Goal: Find specific page/section: Locate a particular part of the current website

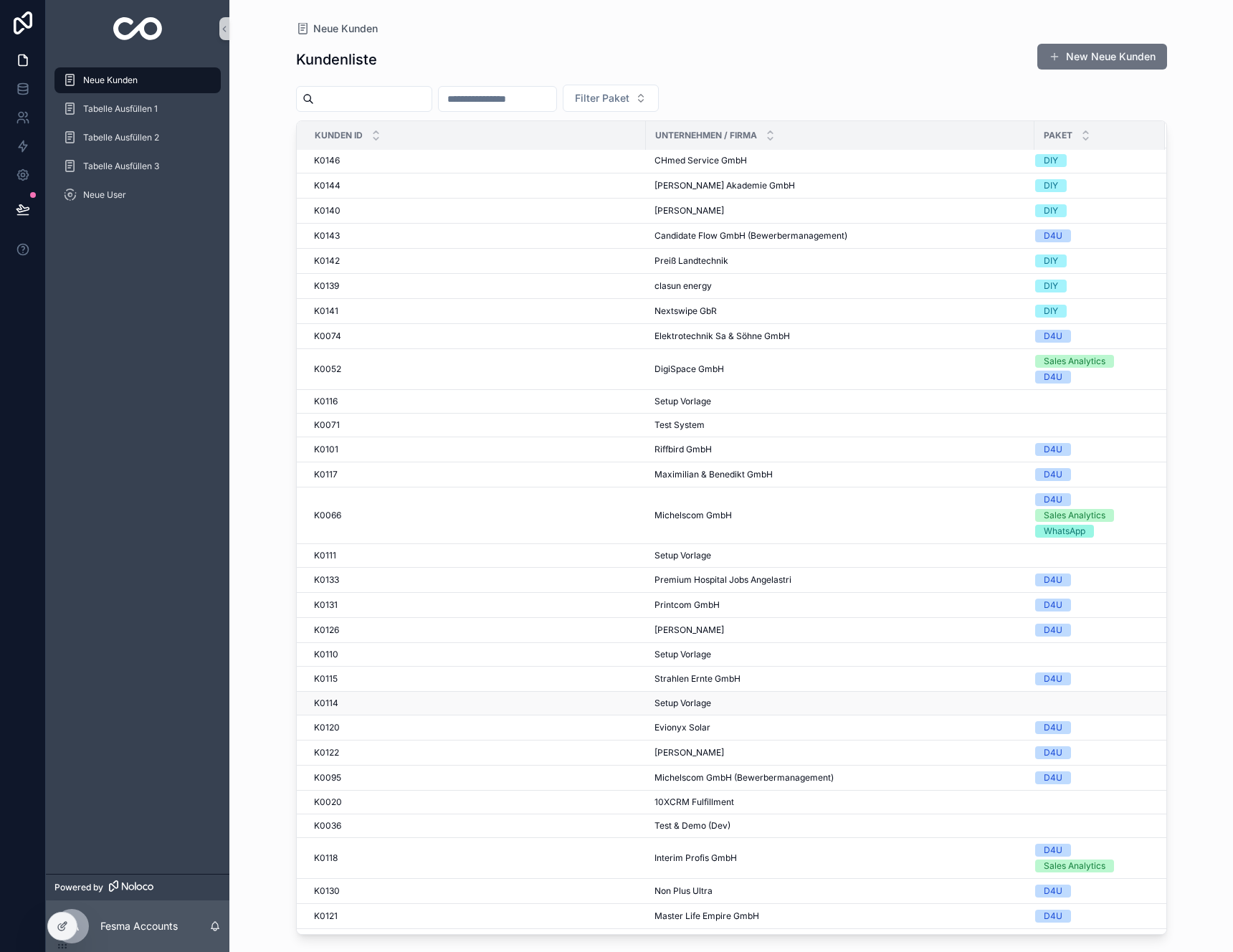
scroll to position [309, 0]
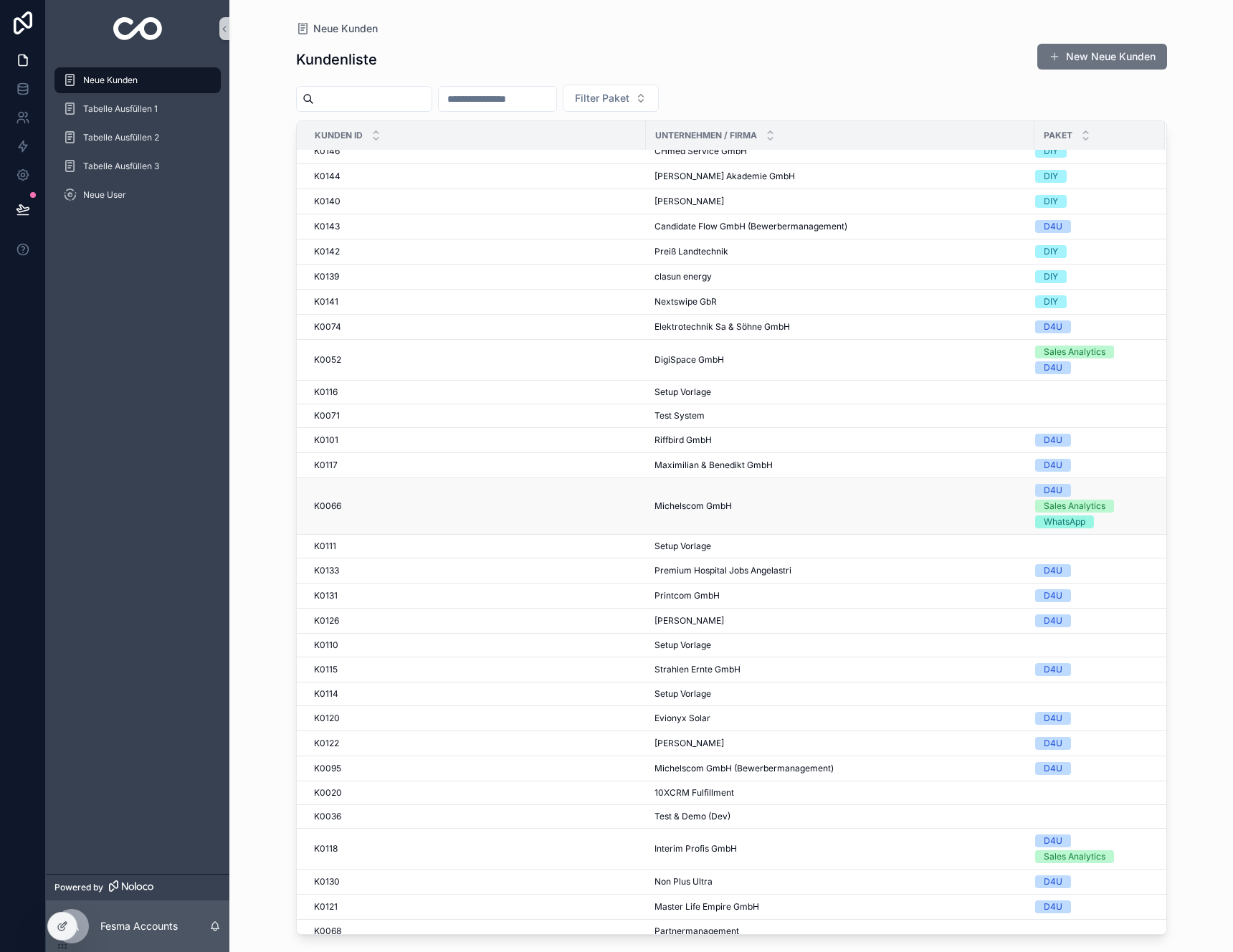
click at [356, 517] on td "K0066 K0066" at bounding box center [471, 507] width 349 height 57
click at [461, 497] on td "K0066 K0066" at bounding box center [471, 507] width 349 height 57
click at [689, 513] on td "Michelscom GmbH Michelscom GmbH" at bounding box center [840, 507] width 389 height 57
click at [695, 506] on span "Michelscom GmbH" at bounding box center [693, 506] width 77 height 11
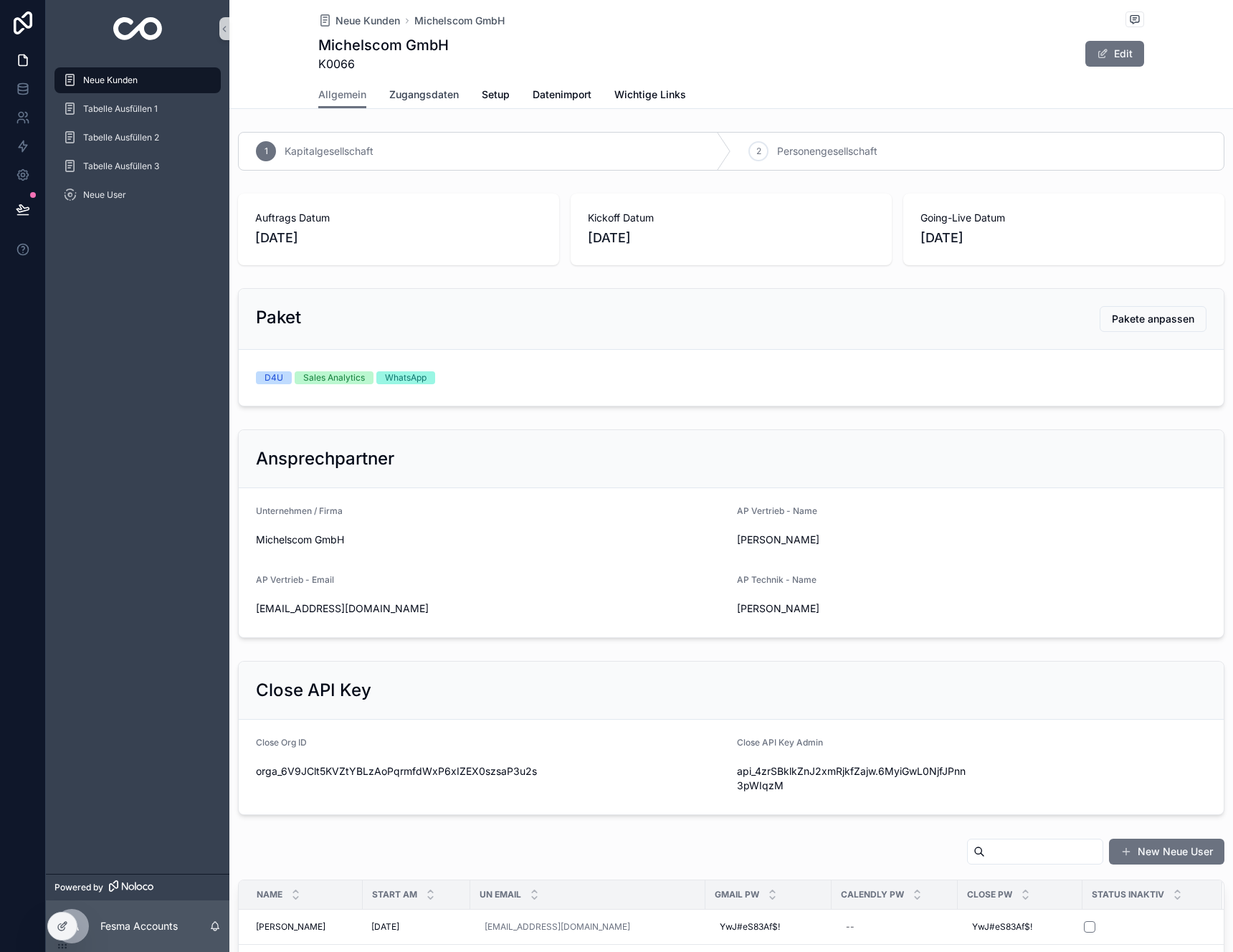
click at [413, 89] on span "Zugangsdaten" at bounding box center [424, 95] width 70 height 15
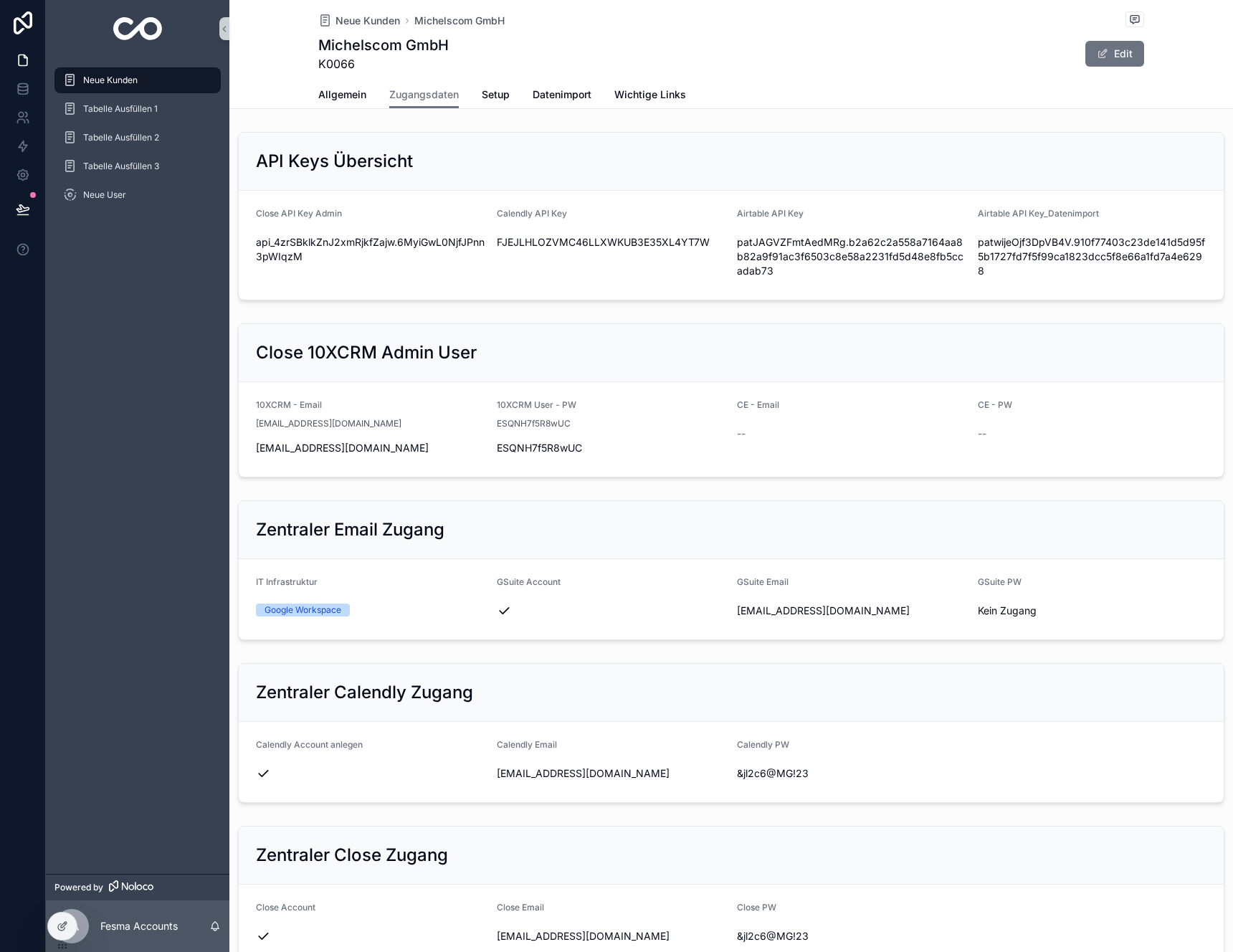
click at [616, 801] on form "Calendly Account anlegen Calendly Email [EMAIL_ADDRESS][DOMAIN_NAME] Calendly P…" at bounding box center [732, 762] width 985 height 80
click at [616, 777] on span "[EMAIL_ADDRESS][DOMAIN_NAME]" at bounding box center [611, 773] width 229 height 15
click at [485, 776] on icon "scrollable content" at bounding box center [488, 773] width 11 height 11
drag, startPoint x: 870, startPoint y: 617, endPoint x: 733, endPoint y: 614, distance: 137.0
click at [737, 614] on div "[EMAIL_ADDRESS][DOMAIN_NAME]" at bounding box center [852, 610] width 229 height 15
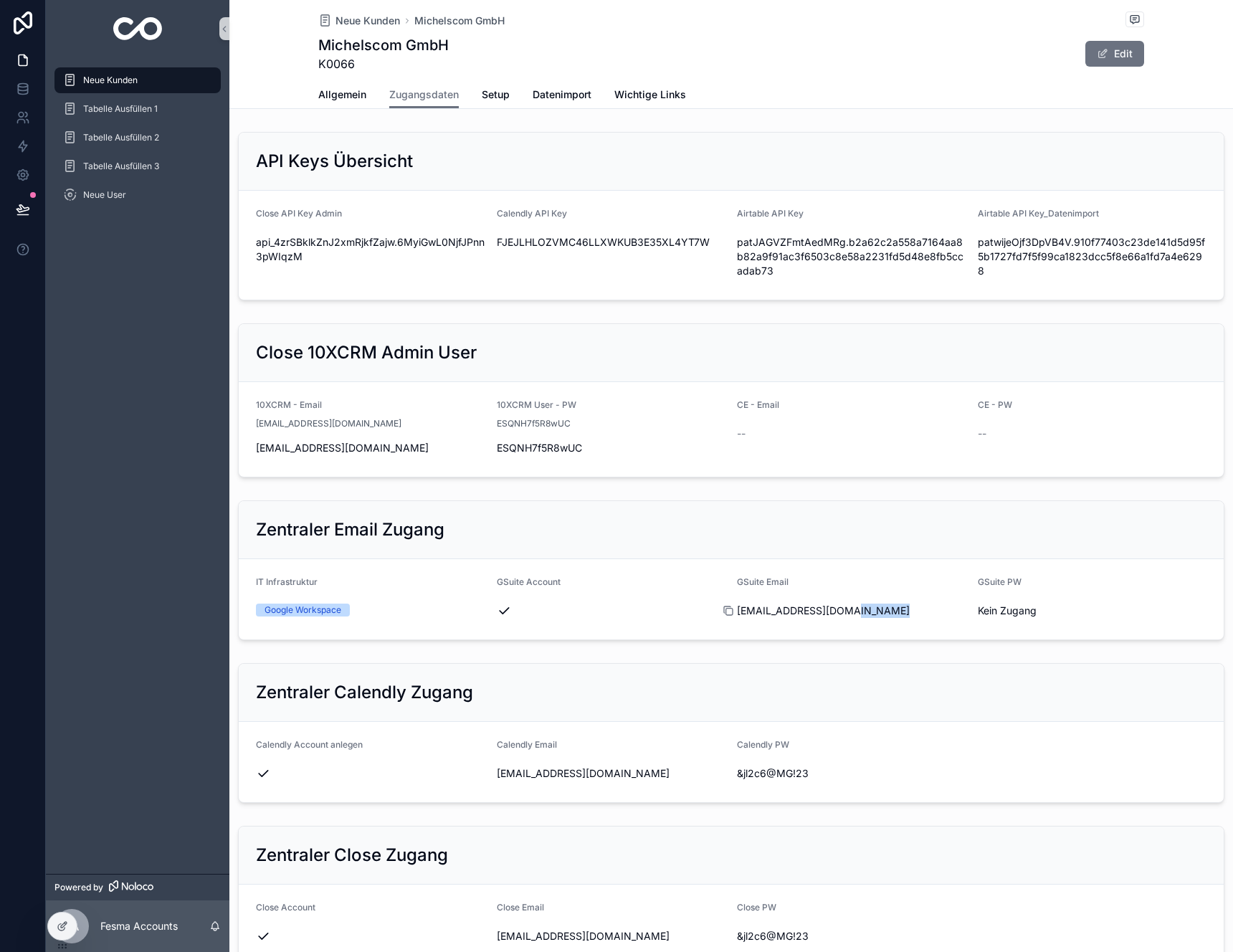
click at [723, 611] on icon "scrollable content" at bounding box center [728, 610] width 11 height 11
click at [998, 604] on span "Kein Zugang" at bounding box center [1092, 610] width 229 height 15
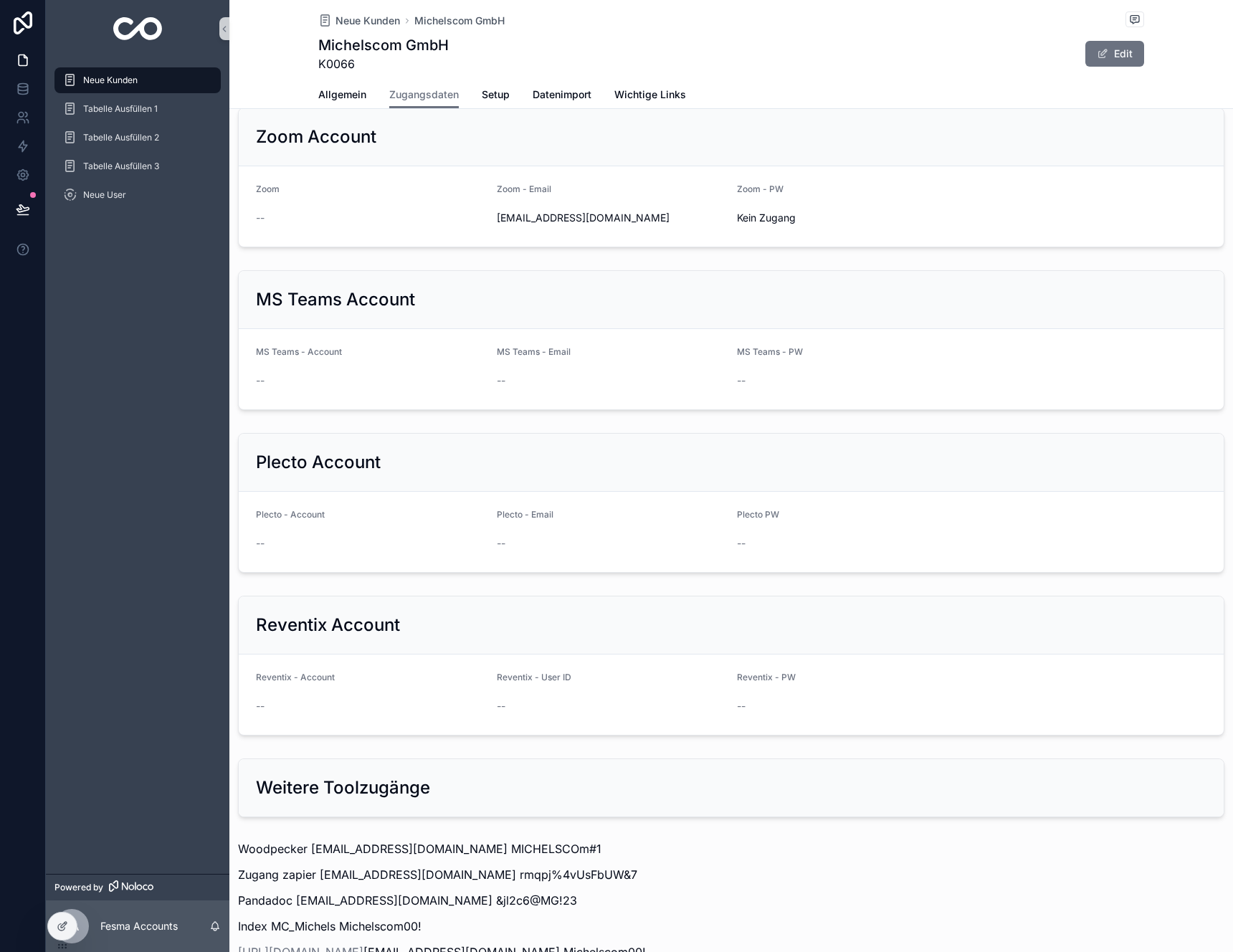
scroll to position [647, 0]
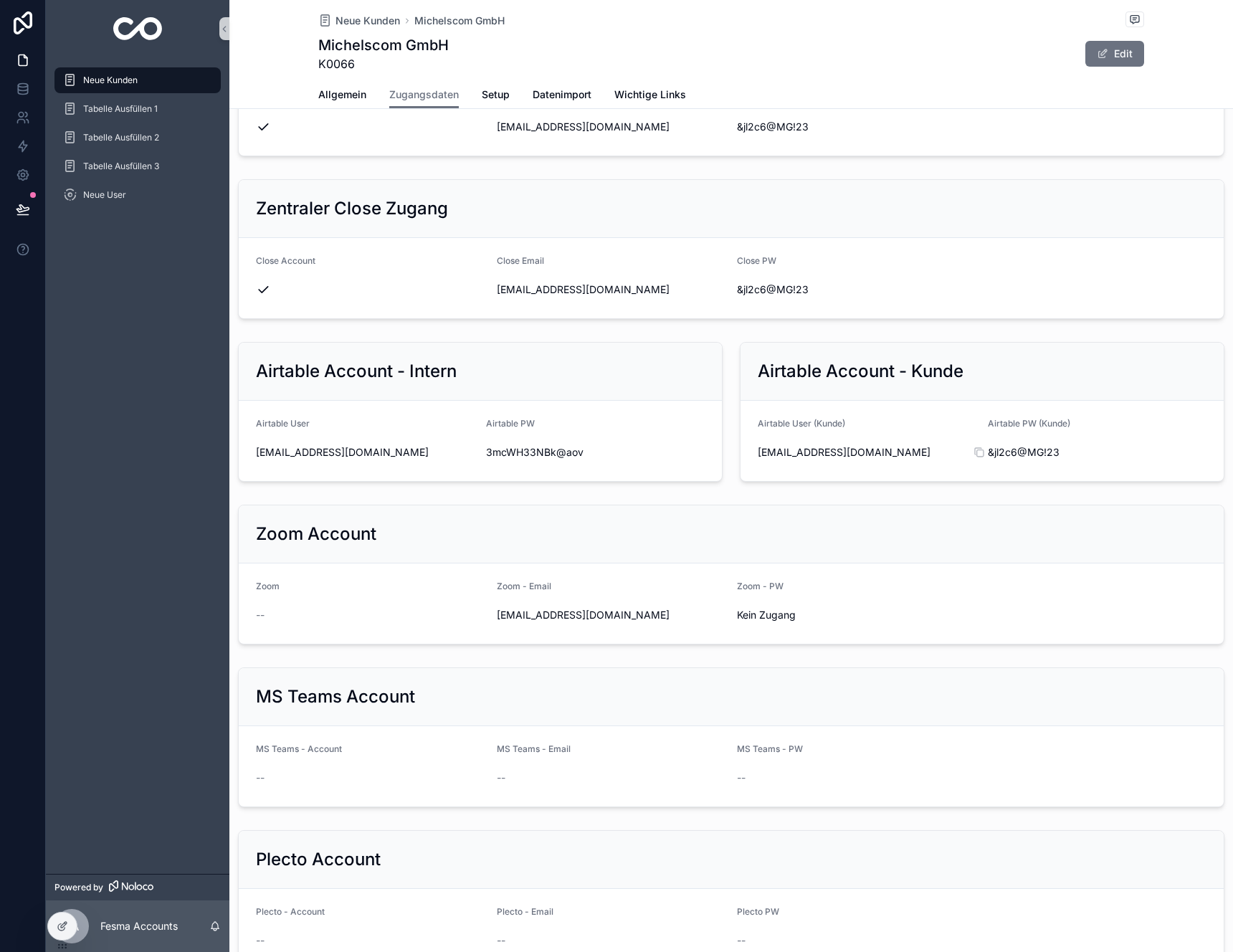
click at [1025, 453] on span "&jl2c6@MG!23" at bounding box center [1097, 452] width 218 height 15
copy div "&jl2c6@MG!23"
click at [170, 74] on div "Neue Kunden" at bounding box center [138, 80] width 149 height 23
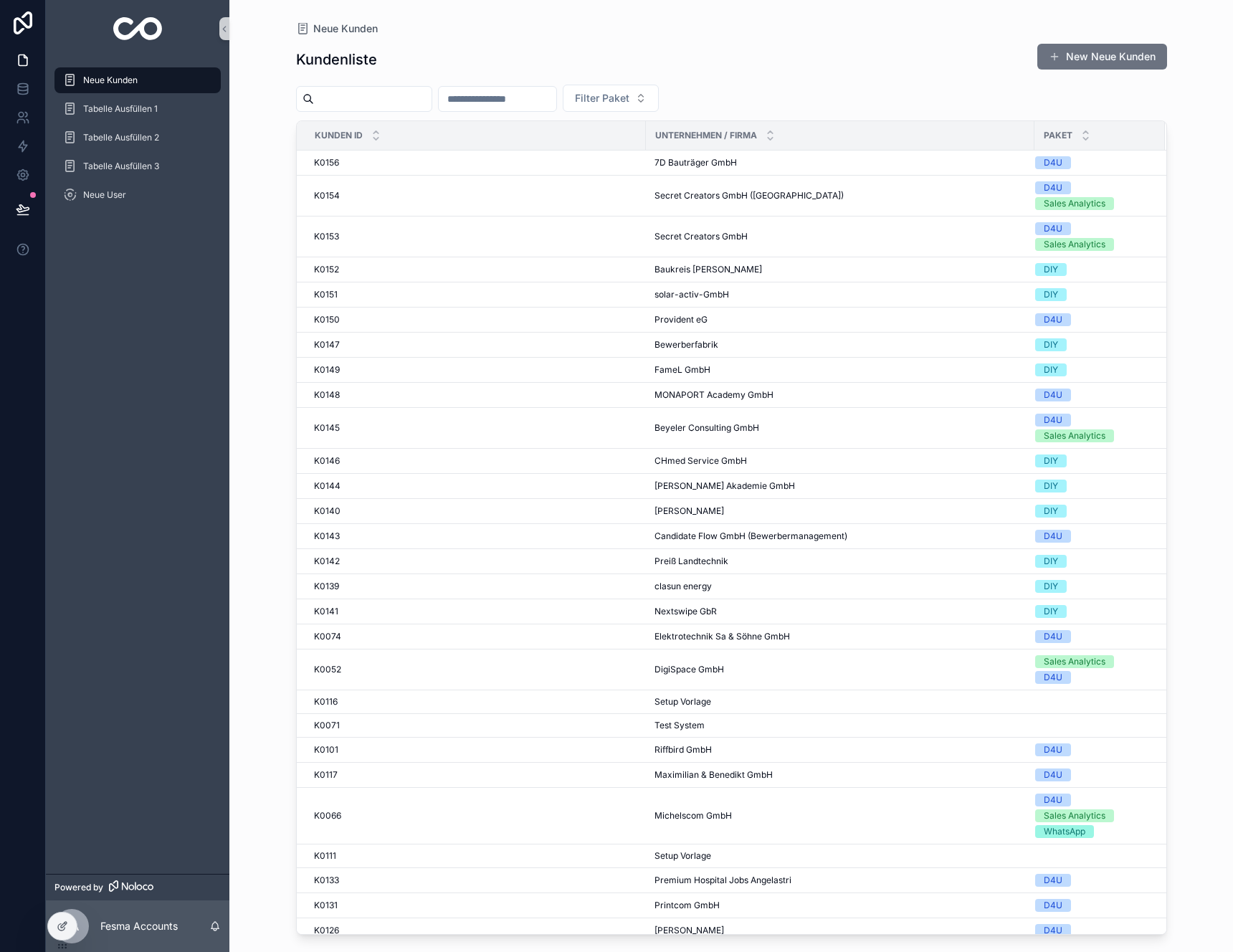
click at [555, 100] on input "scrollable content" at bounding box center [497, 99] width 118 height 20
type input "**"
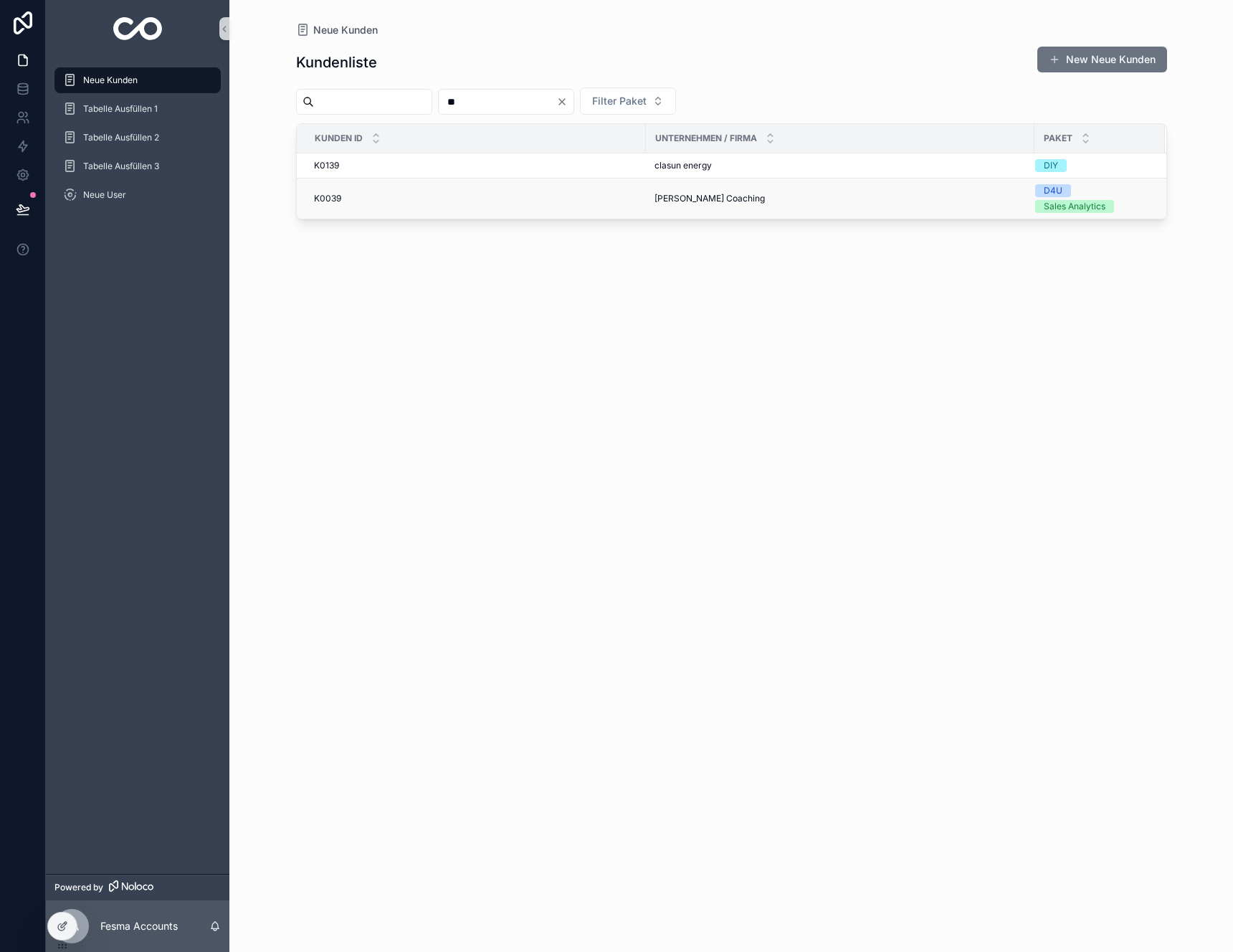
click at [529, 192] on td "K0039 K0039" at bounding box center [471, 199] width 349 height 41
click at [371, 186] on td "K0039 K0039" at bounding box center [471, 199] width 349 height 41
click at [383, 196] on div "K0039 K0039" at bounding box center [475, 198] width 323 height 11
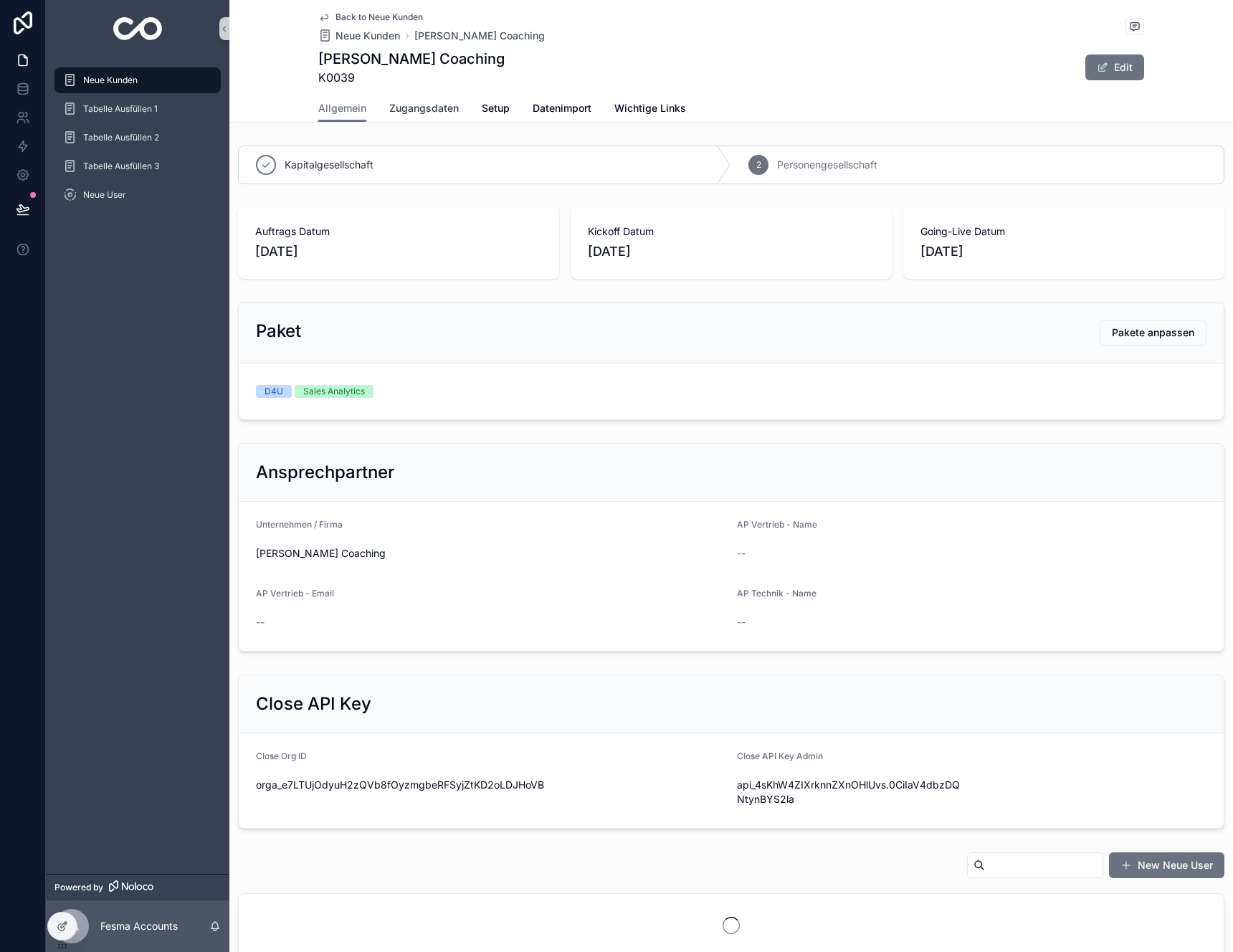
click at [426, 96] on link "Zugangsdaten" at bounding box center [424, 110] width 70 height 29
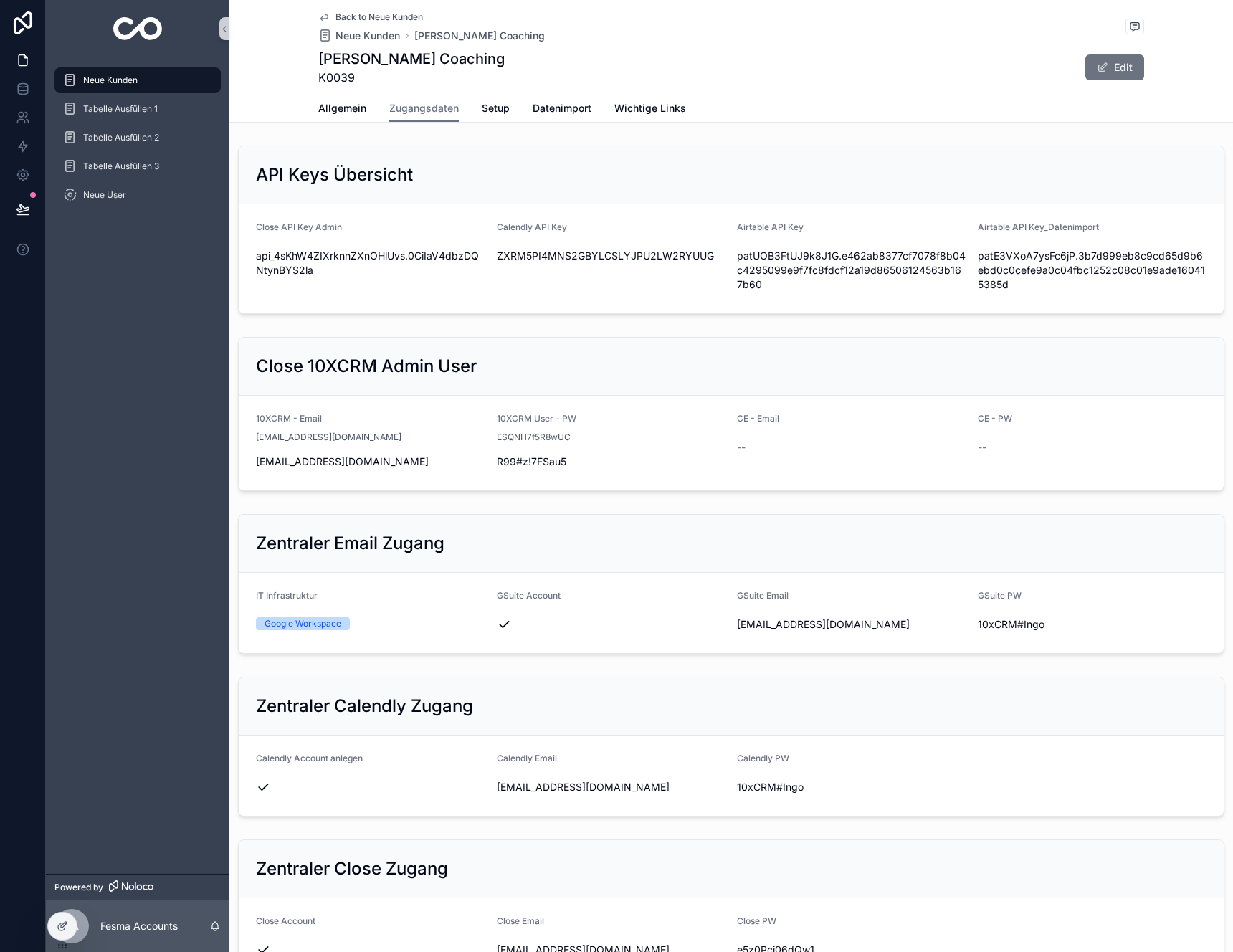
click at [717, 625] on div "scrollable content" at bounding box center [611, 624] width 229 height 15
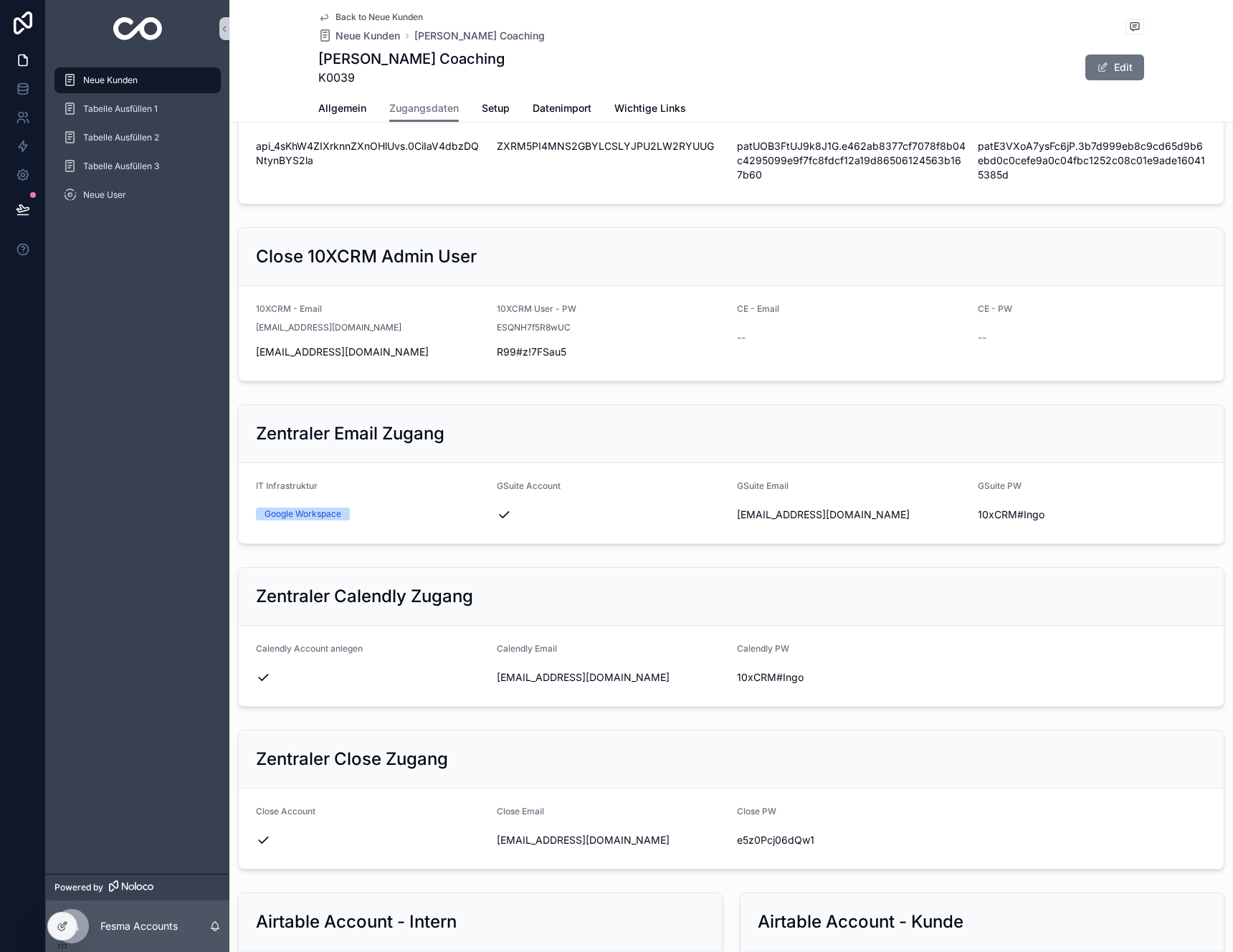
scroll to position [227, 0]
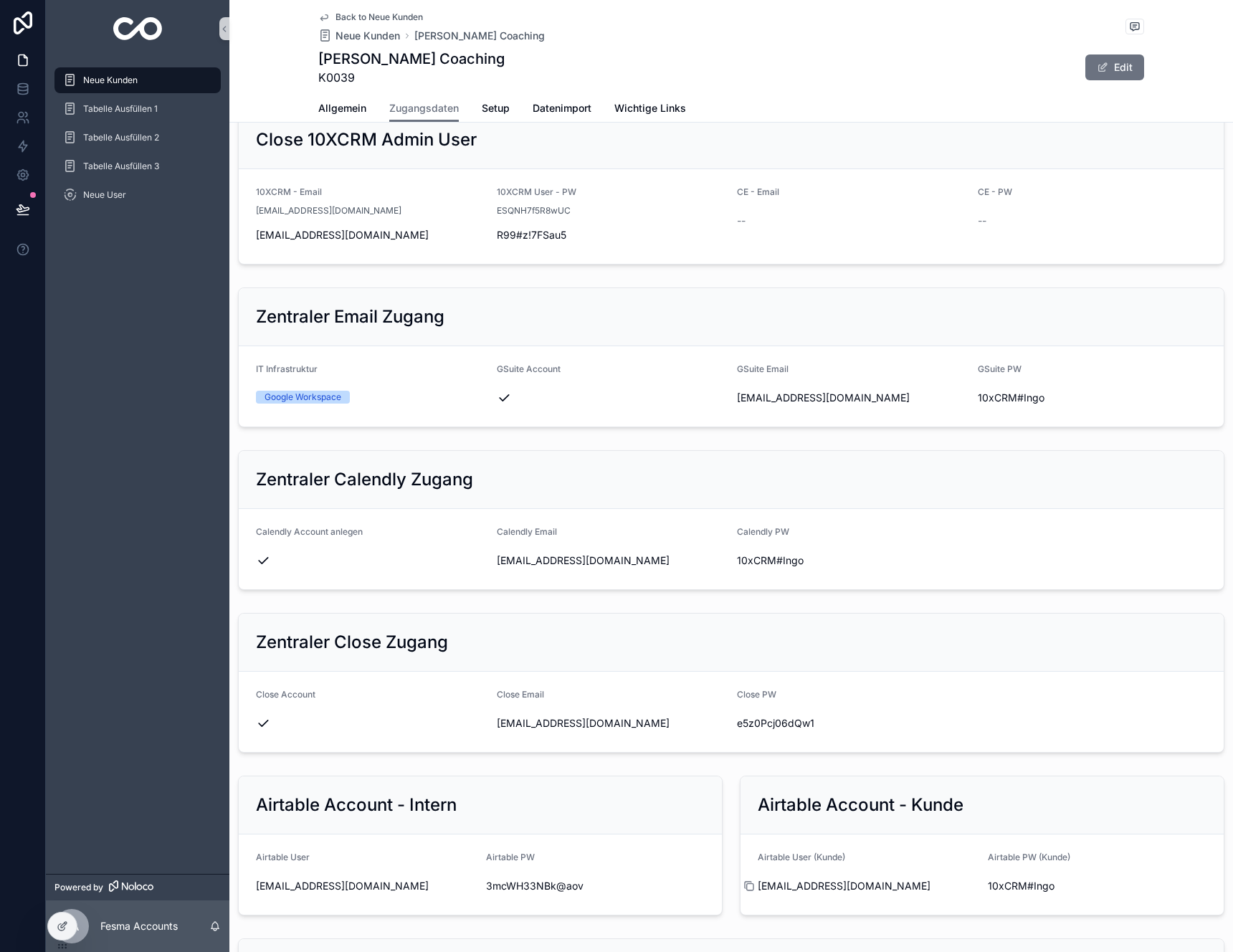
click at [745, 886] on icon "scrollable content" at bounding box center [749, 886] width 11 height 11
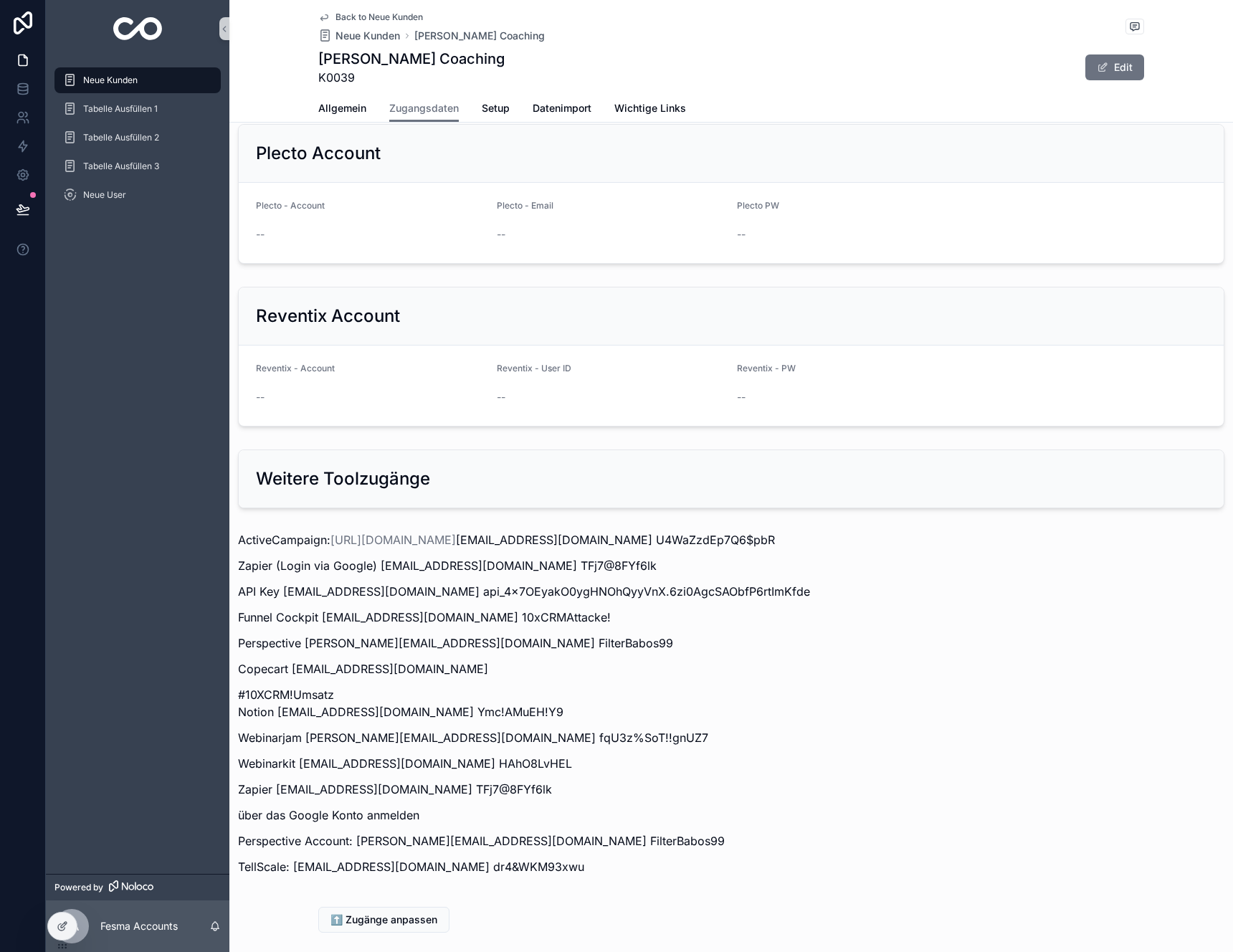
scroll to position [1445, 0]
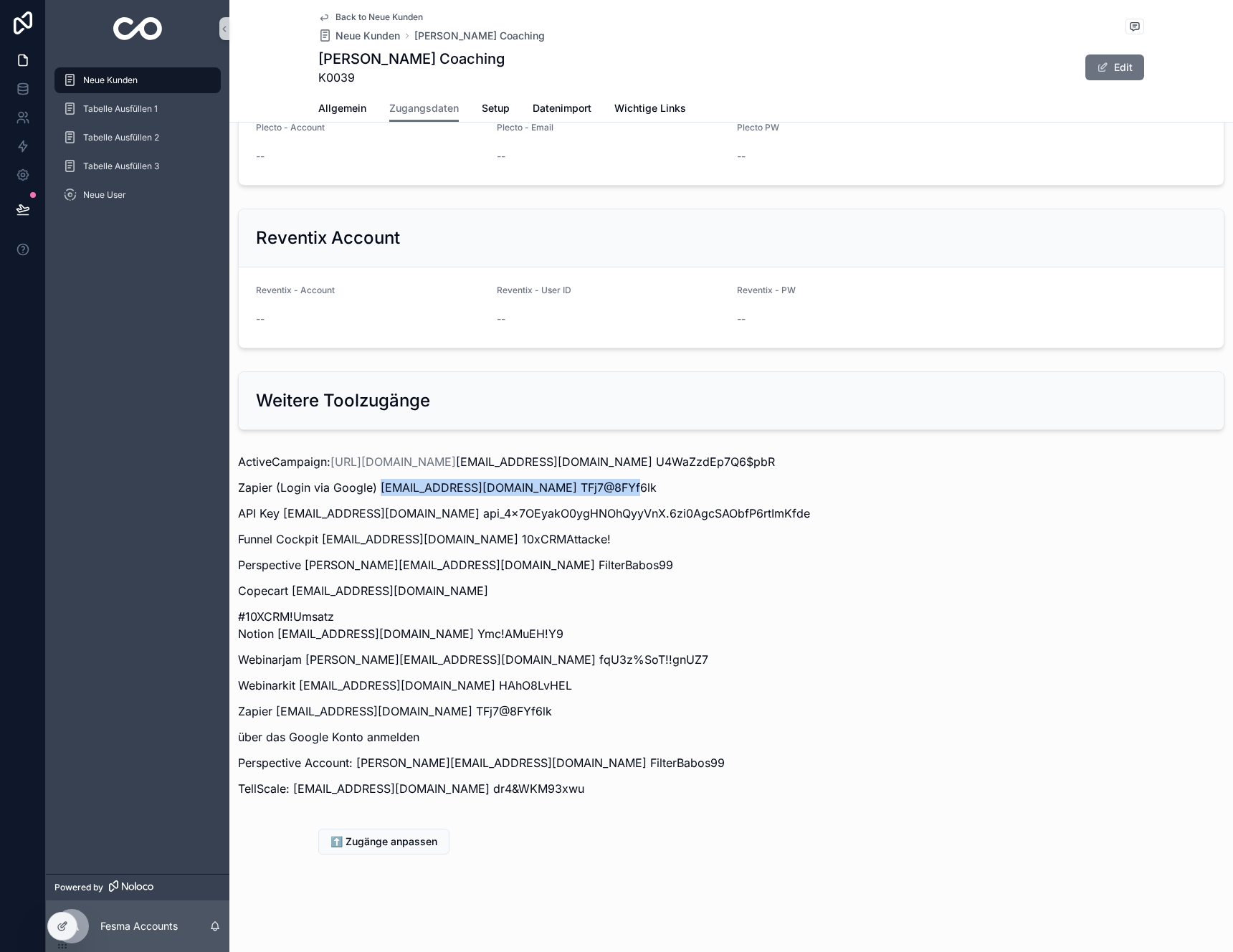
drag, startPoint x: 613, startPoint y: 486, endPoint x: 380, endPoint y: 482, distance: 233.0
click at [380, 482] on p "Zapier (Login via Google) [EMAIL_ADDRESS][DOMAIN_NAME] TFj7@8FYf6lk" at bounding box center [732, 487] width 987 height 18
copy p "[EMAIL_ADDRESS][DOMAIN_NAME]"
drag, startPoint x: 687, startPoint y: 489, endPoint x: 622, endPoint y: 490, distance: 65.0
click at [622, 490] on p "Zapier (Login via Google) [EMAIL_ADDRESS][DOMAIN_NAME] TFj7@8FYf6lk" at bounding box center [732, 487] width 987 height 18
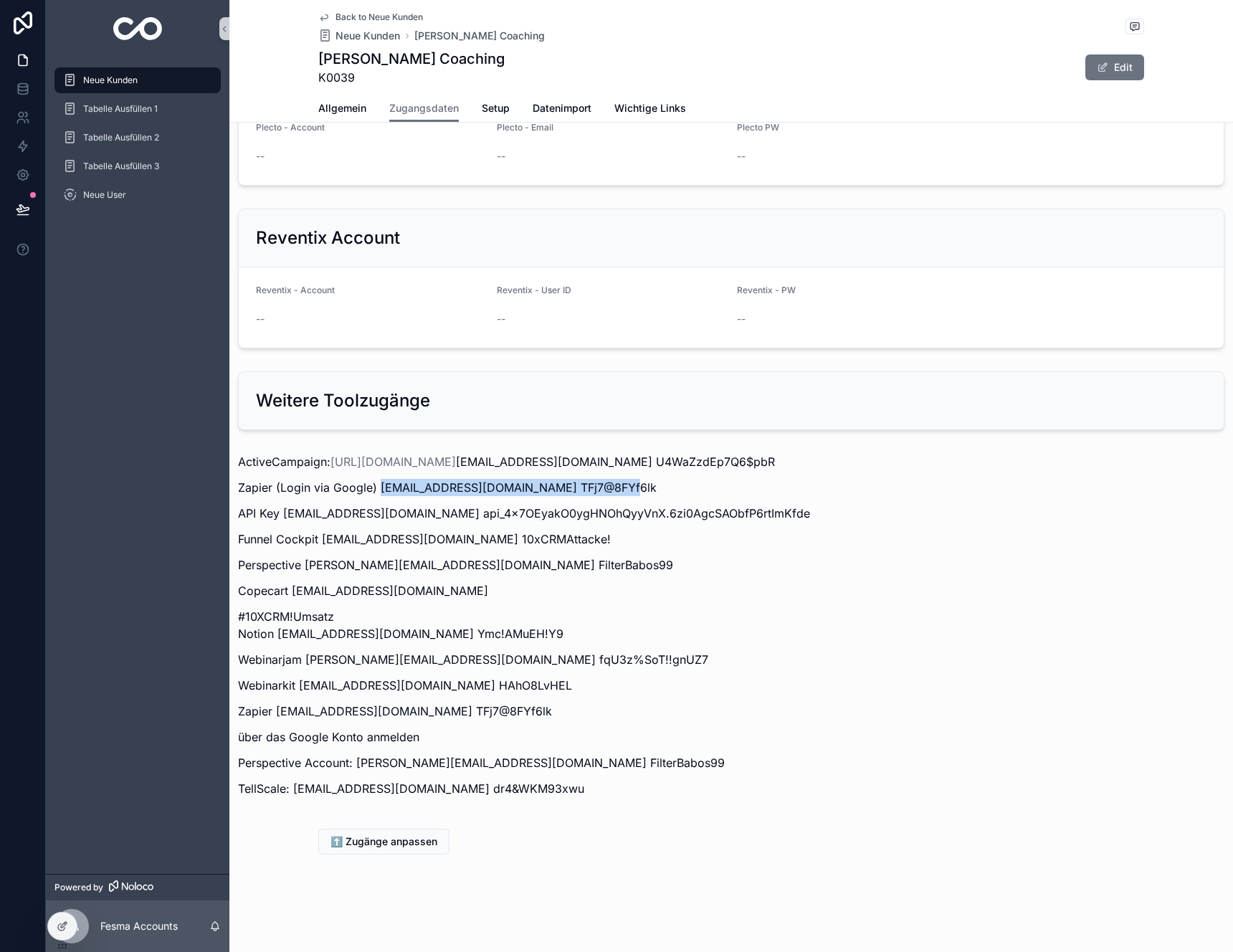
copy p "TFj7@8FYf6lk"
drag, startPoint x: 616, startPoint y: 490, endPoint x: 380, endPoint y: 491, distance: 236.0
click at [380, 491] on p "Zapier (Login via Google) [EMAIL_ADDRESS][DOMAIN_NAME] TFj7@8FYf6lk" at bounding box center [732, 487] width 987 height 18
copy p "[EMAIL_ADDRESS][DOMAIN_NAME]"
drag, startPoint x: 706, startPoint y: 488, endPoint x: 621, endPoint y: 491, distance: 85.1
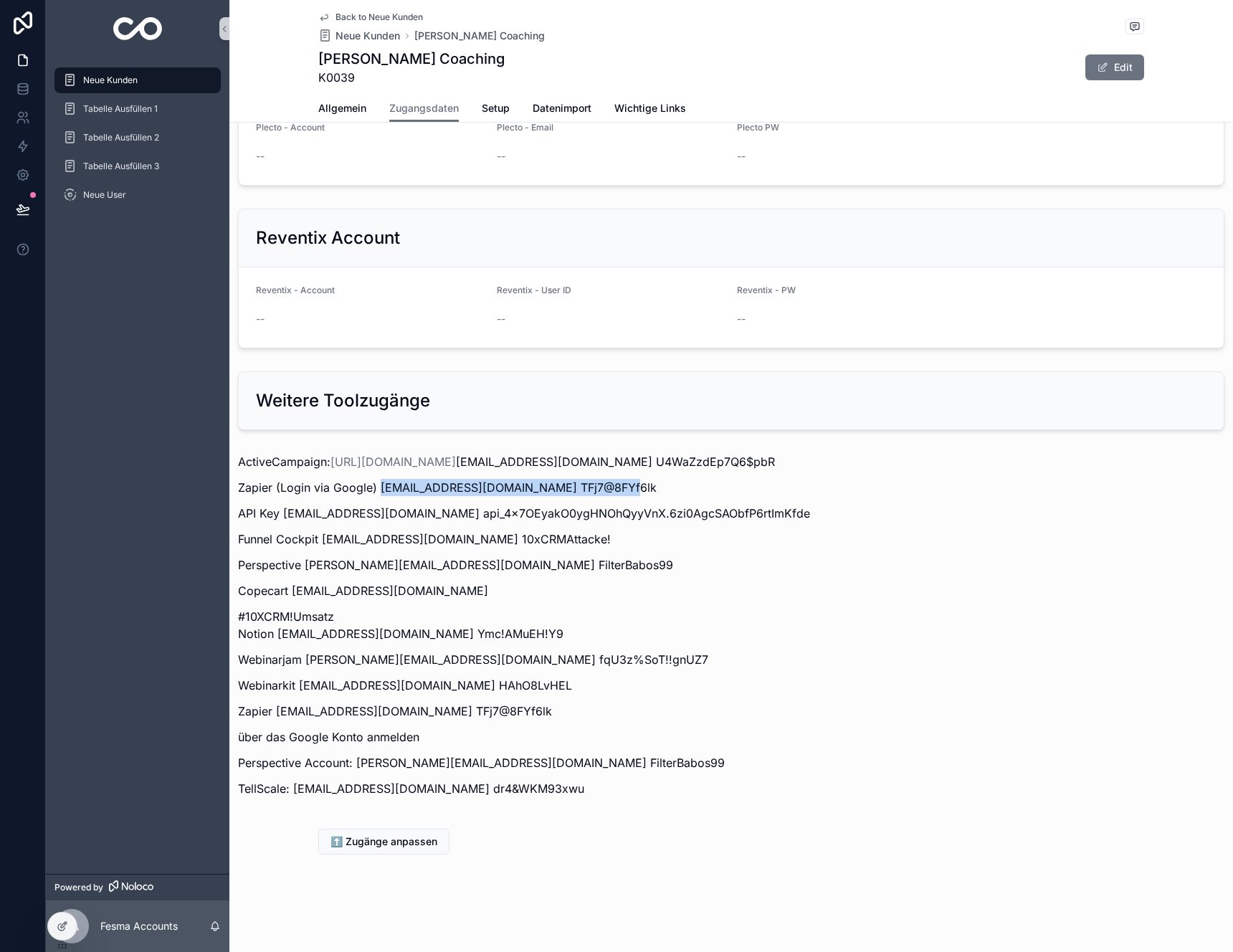
click at [621, 491] on p "Zapier (Login via Google) [EMAIL_ADDRESS][DOMAIN_NAME] TFj7@8FYf6lk" at bounding box center [732, 487] width 987 height 18
copy p "TFj7@8FYf6lk"
